Goal: Leave review/rating: Share an evaluation or opinion about a product, service, or content

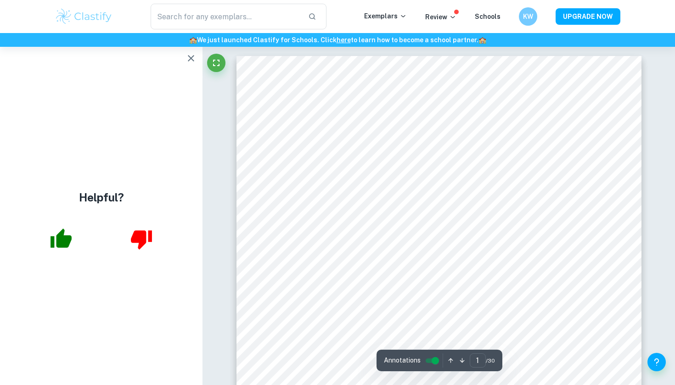
click at [191, 61] on icon "button" at bounding box center [191, 58] width 11 height 11
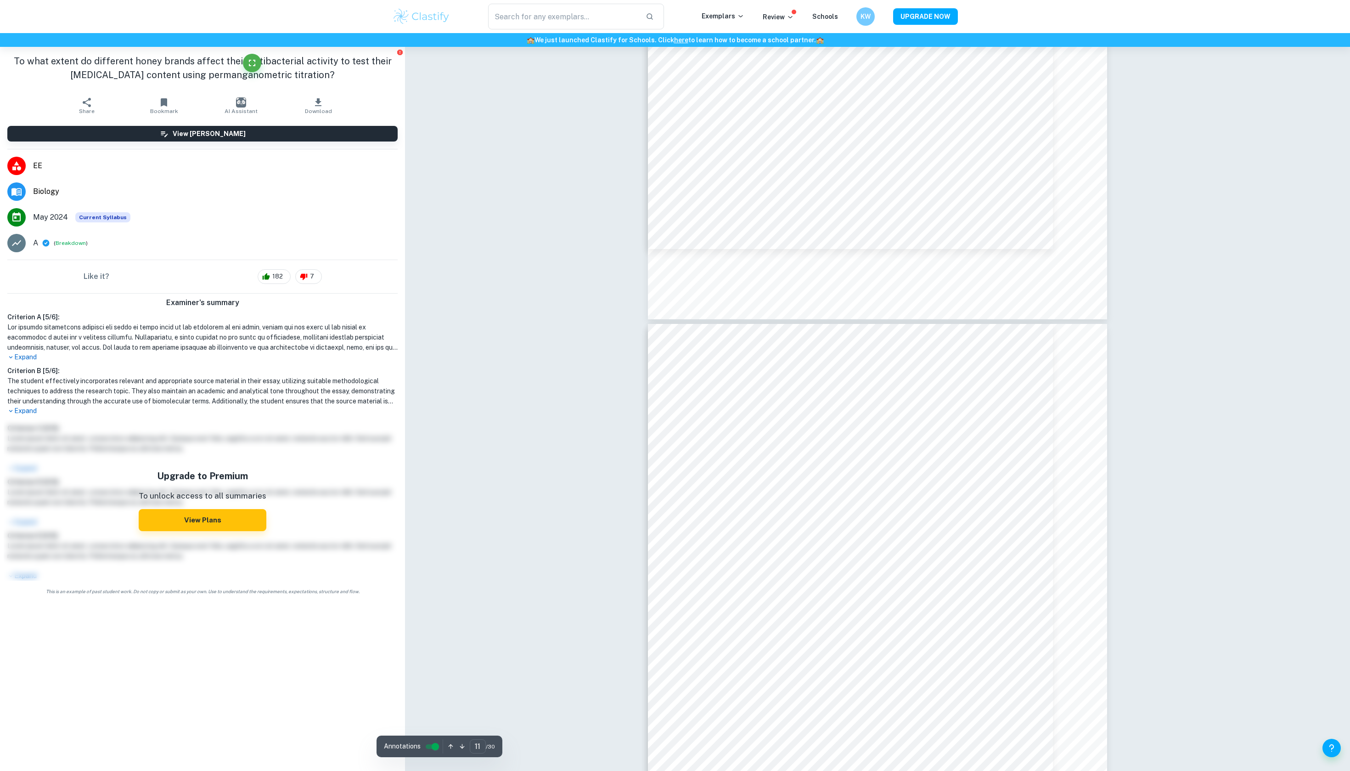
scroll to position [5916, 0]
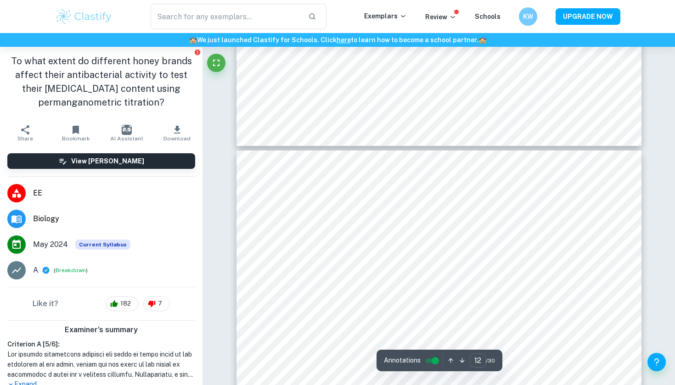
type input "10"
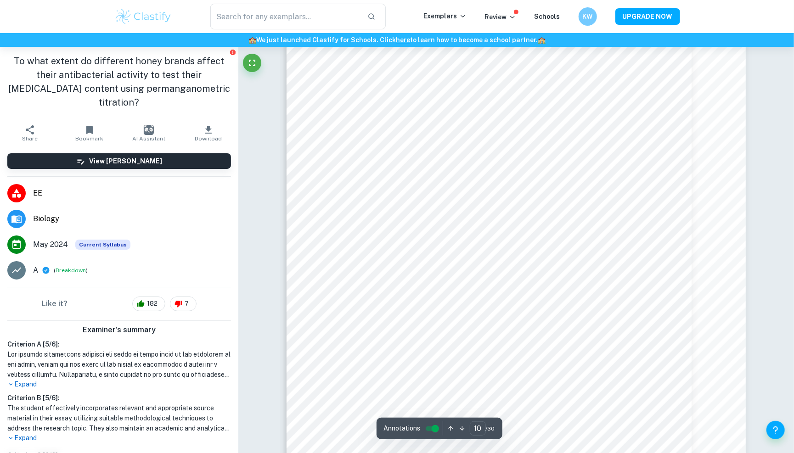
scroll to position [5622, 0]
click at [181, 1] on div "​ Exemplars Review Schools KW UPGRADE NOW" at bounding box center [397, 16] width 794 height 33
